Goal: Find specific page/section: Find specific page/section

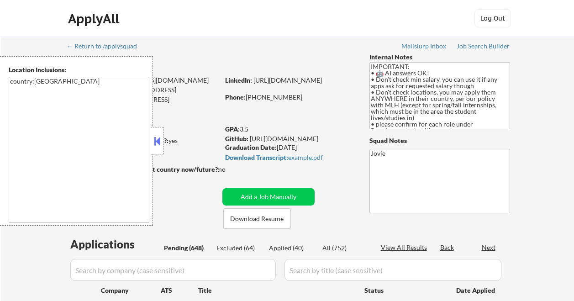
select select ""pending""
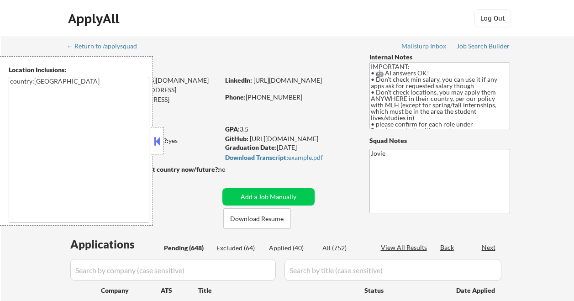
select select ""pending""
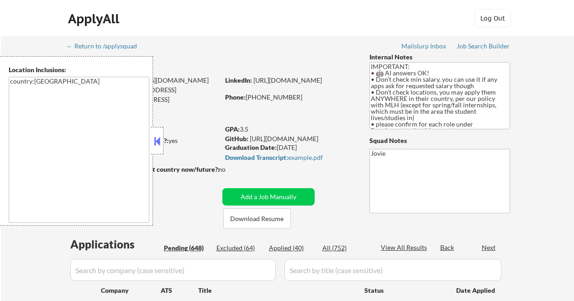
select select ""pending""
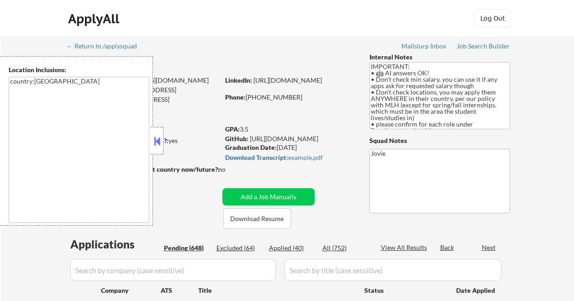
select select ""pending""
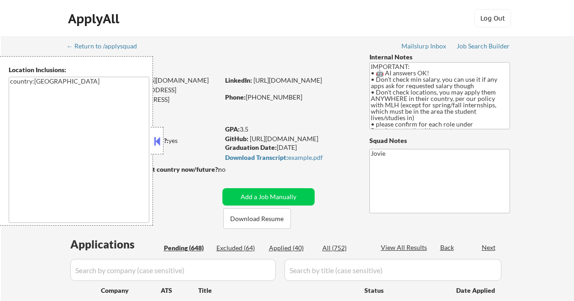
select select ""pending""
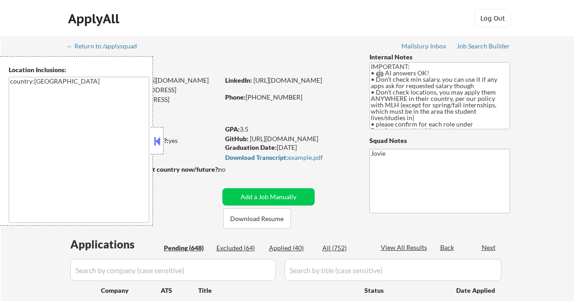
select select ""pending""
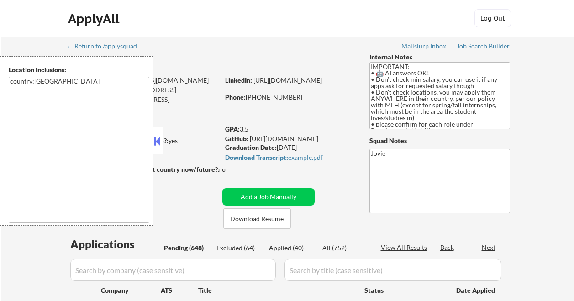
select select ""pending""
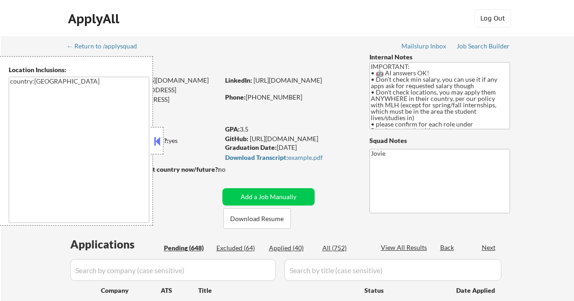
select select ""pending""
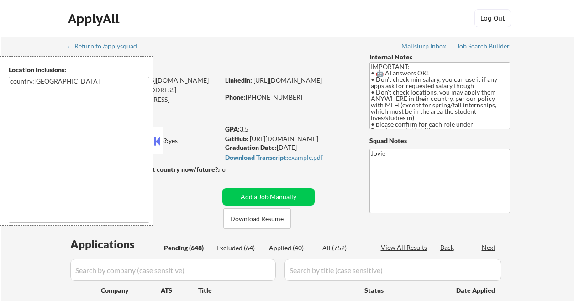
select select ""pending""
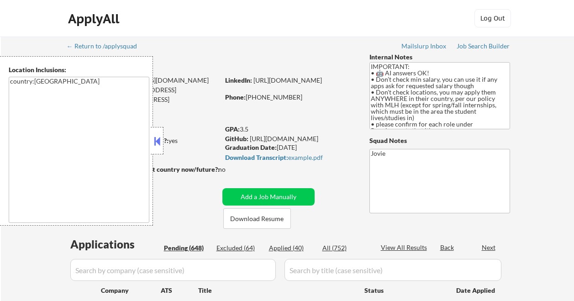
select select ""pending""
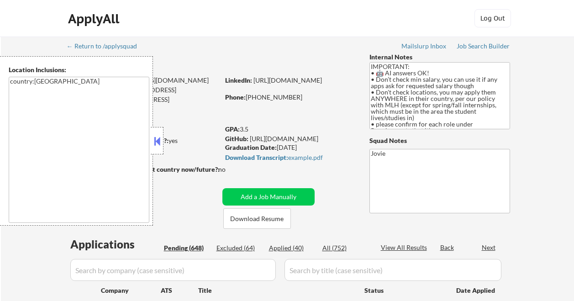
select select ""pending""
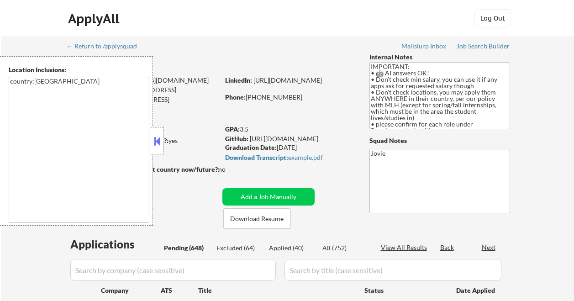
select select ""pending""
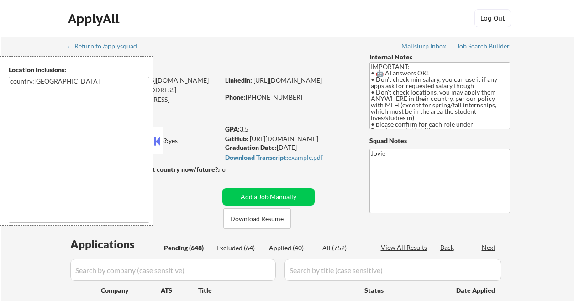
select select ""pending""
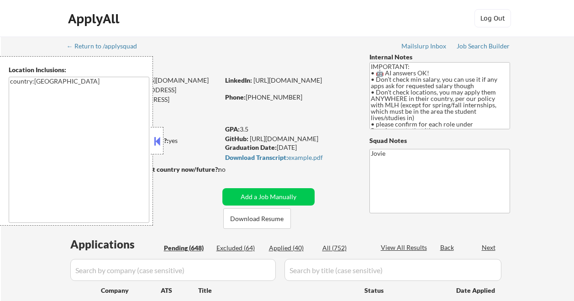
select select ""pending""
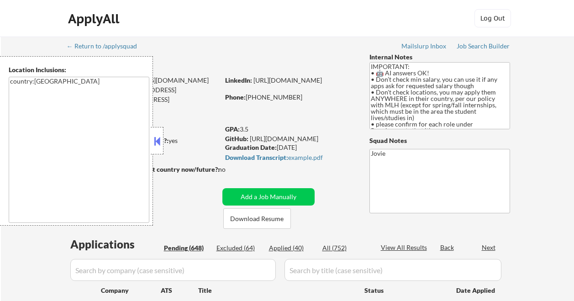
select select ""pending""
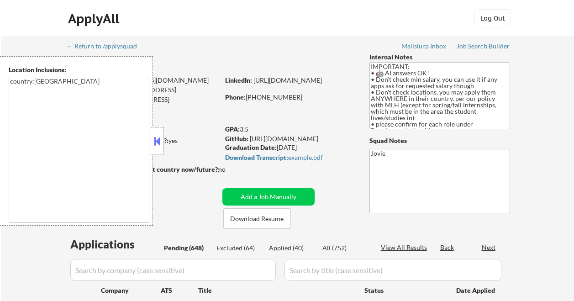
select select ""pending""
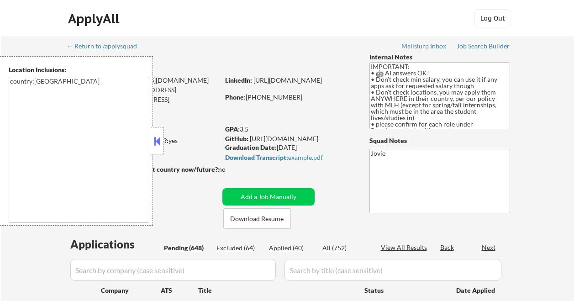
select select ""pending""
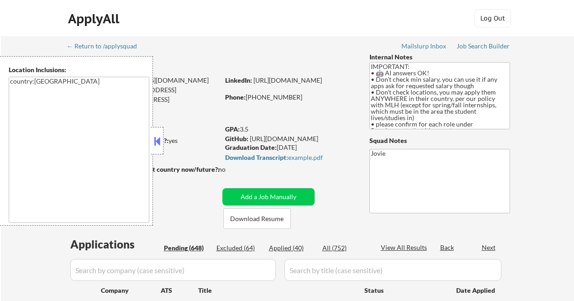
select select ""pending""
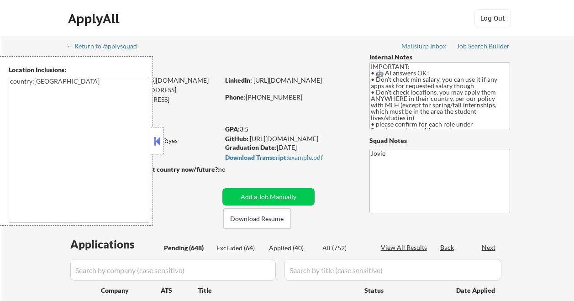
select select ""pending""
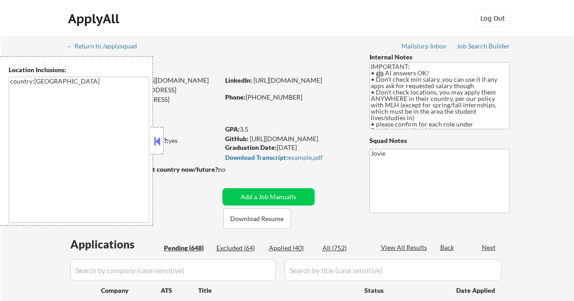
select select ""pending""
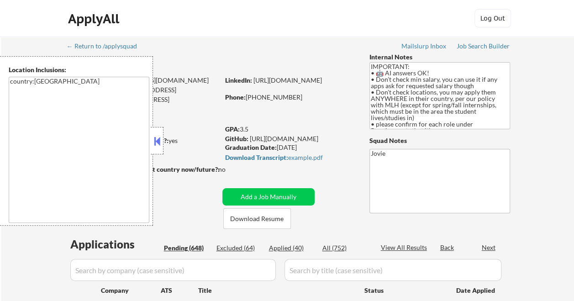
click at [158, 138] on button at bounding box center [157, 141] width 10 height 14
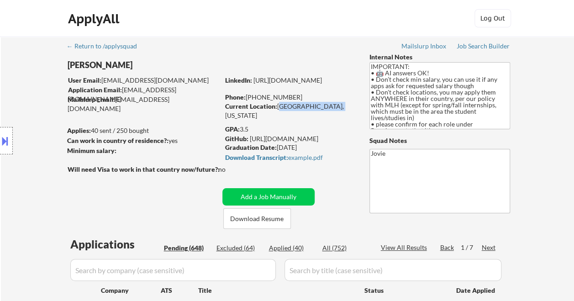
drag, startPoint x: 277, startPoint y: 105, endPoint x: 335, endPoint y: 105, distance: 57.9
click at [335, 105] on div "Current Location: [GEOGRAPHIC_DATA], [US_STATE]" at bounding box center [289, 111] width 129 height 18
drag, startPoint x: 335, startPoint y: 105, endPoint x: 316, endPoint y: 107, distance: 19.2
copy div "[GEOGRAPHIC_DATA], [US_STATE]"
